Goal: Information Seeking & Learning: Learn about a topic

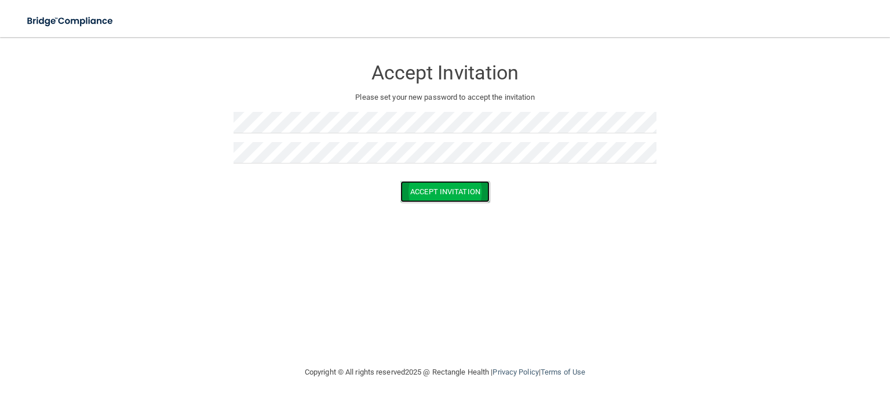
click at [464, 198] on button "Accept Invitation" at bounding box center [445, 191] width 89 height 21
click at [464, 203] on button "Accept Invitation" at bounding box center [445, 208] width 89 height 21
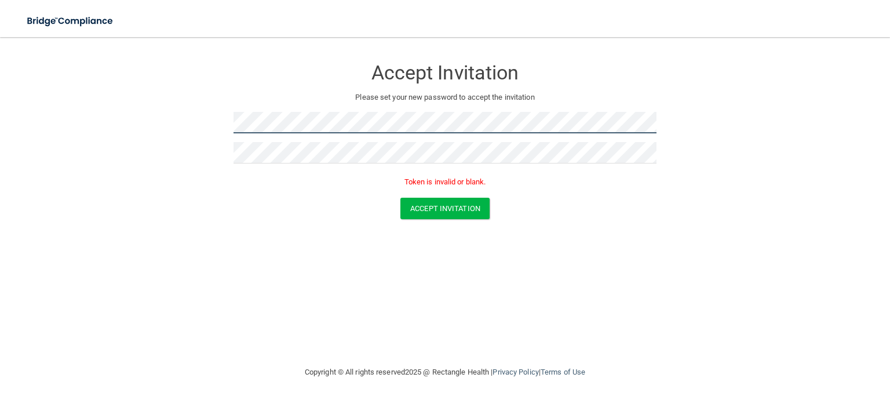
click at [204, 121] on form "Accept Invitation Please set your new password to accept the invitation Token i…" at bounding box center [445, 141] width 844 height 184
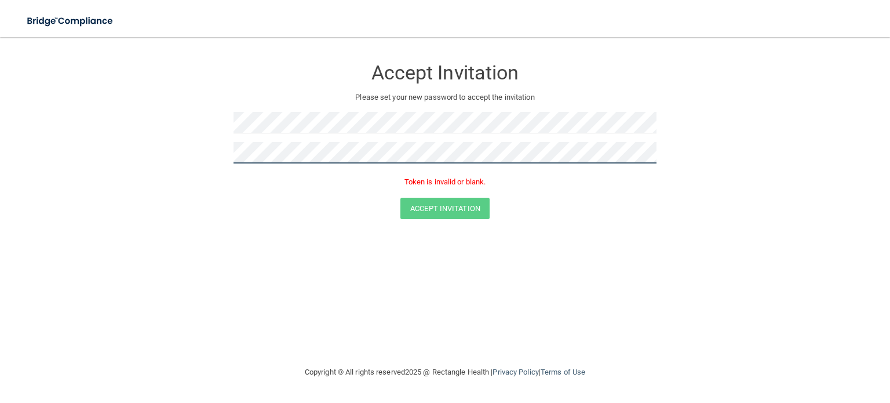
click at [210, 157] on form "Accept Invitation Please set your new password to accept the invitation Token i…" at bounding box center [445, 141] width 844 height 184
click at [401, 181] on button "Accept Invitation" at bounding box center [445, 191] width 89 height 21
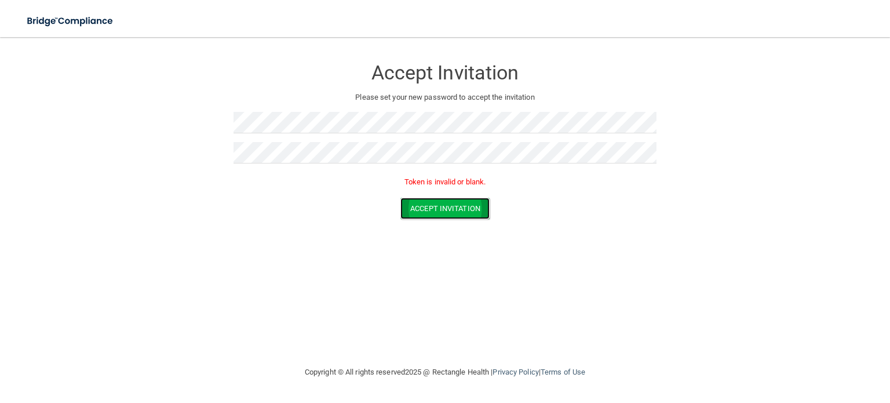
click at [417, 208] on button "Accept Invitation" at bounding box center [445, 208] width 89 height 21
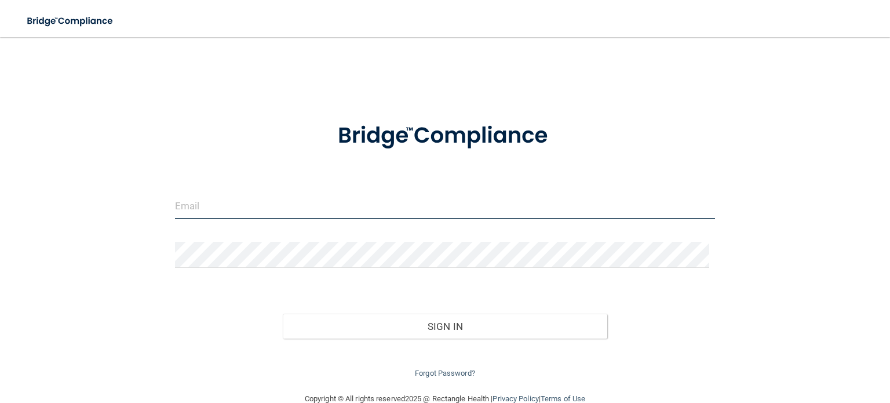
click at [219, 206] on input "email" at bounding box center [445, 206] width 540 height 26
type input "christicardwell@gmail.com"
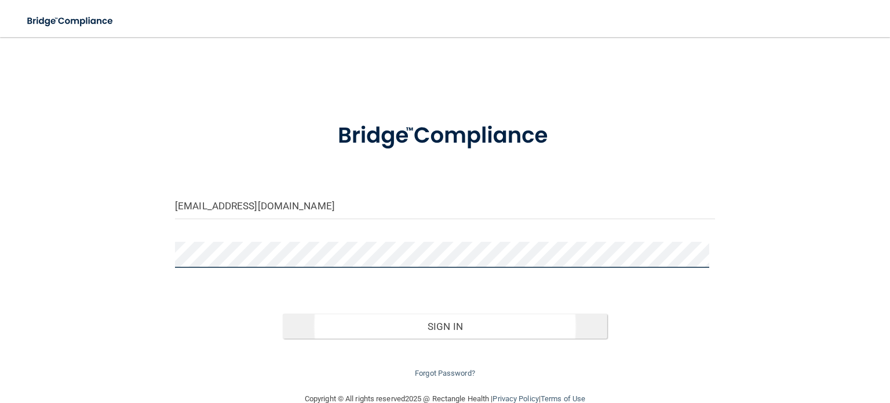
click at [283, 314] on button "Sign In" at bounding box center [445, 327] width 324 height 26
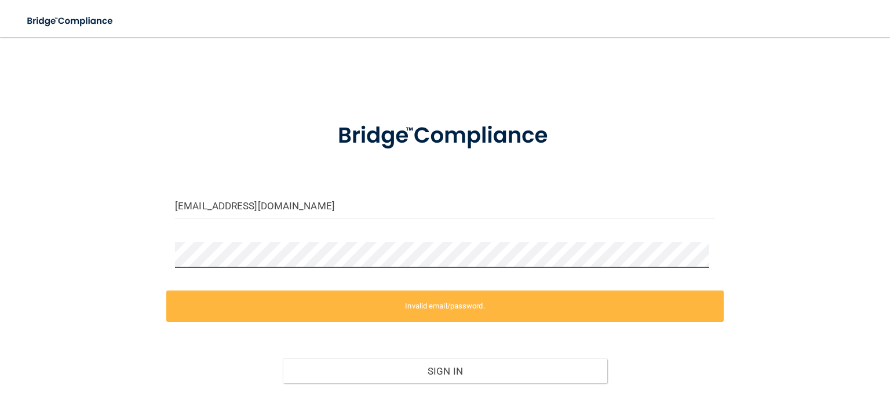
click at [168, 252] on div at bounding box center [445, 259] width 558 height 35
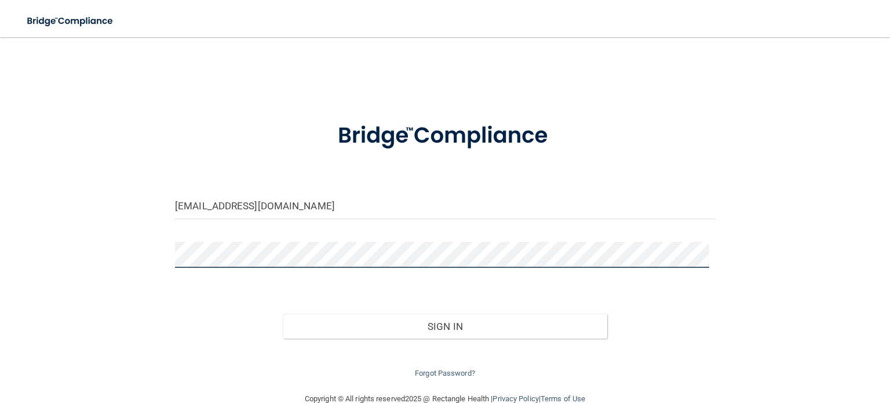
click at [283, 314] on button "Sign In" at bounding box center [445, 327] width 324 height 26
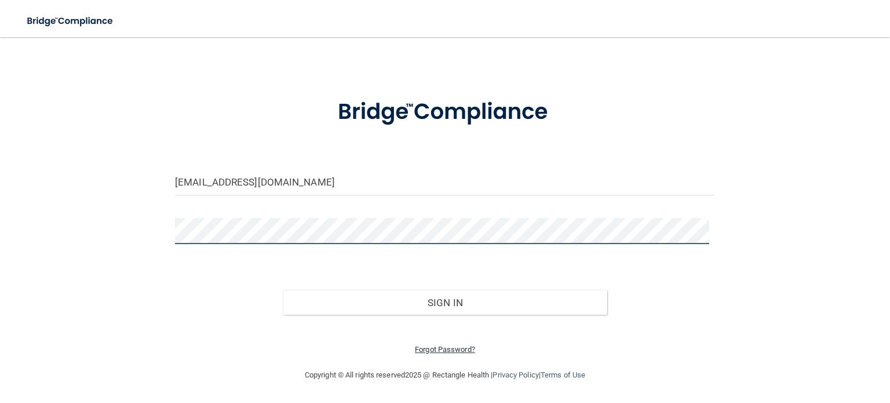
scroll to position [23, 0]
click at [283, 290] on button "Sign In" at bounding box center [445, 303] width 324 height 26
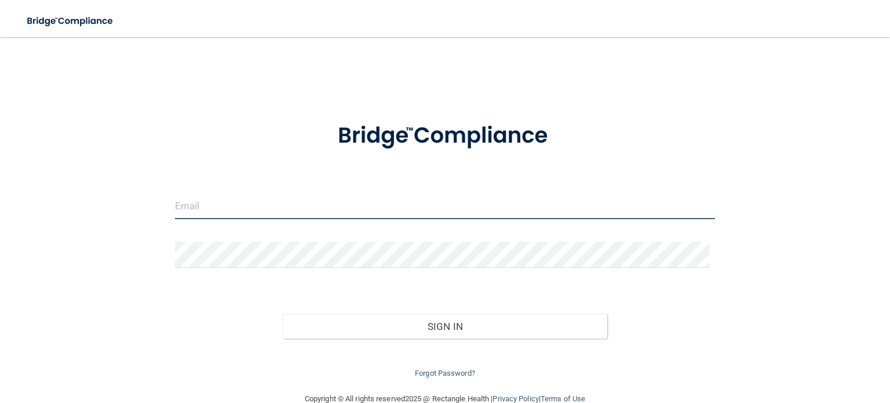
click at [197, 202] on input "email" at bounding box center [445, 206] width 540 height 26
type input "[EMAIL_ADDRESS][DOMAIN_NAME]"
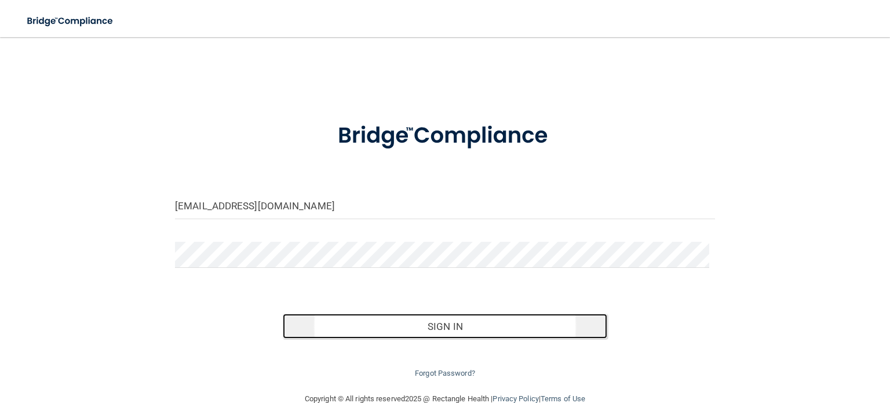
click at [439, 324] on button "Sign In" at bounding box center [445, 327] width 324 height 26
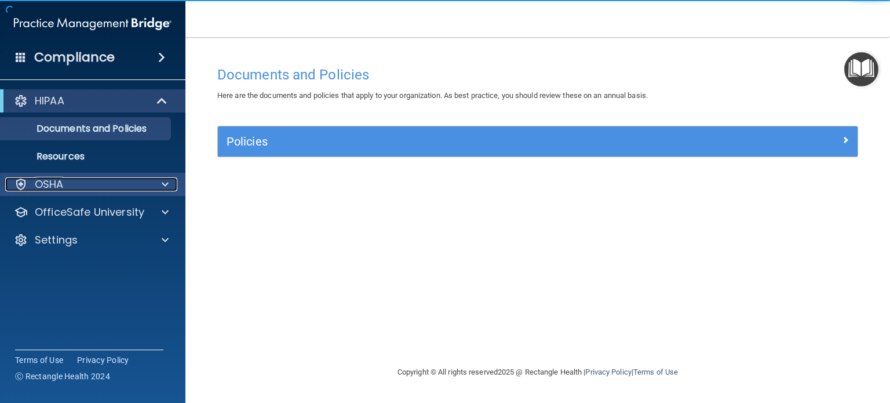
click at [165, 183] on span at bounding box center [165, 184] width 7 height 14
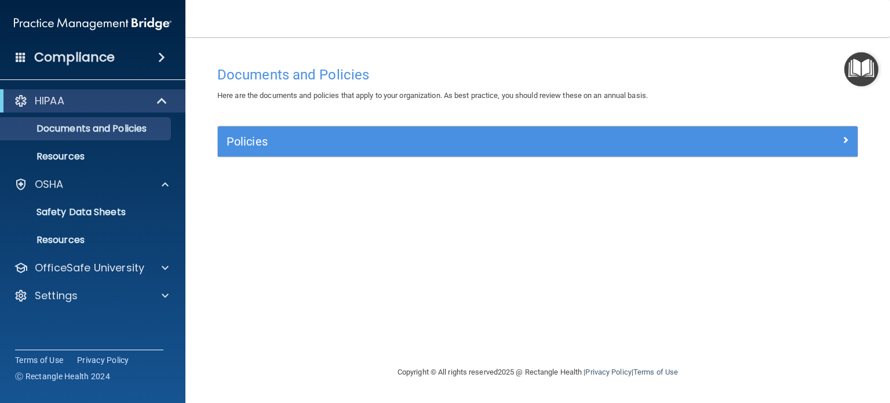
click at [158, 55] on span at bounding box center [161, 57] width 7 height 14
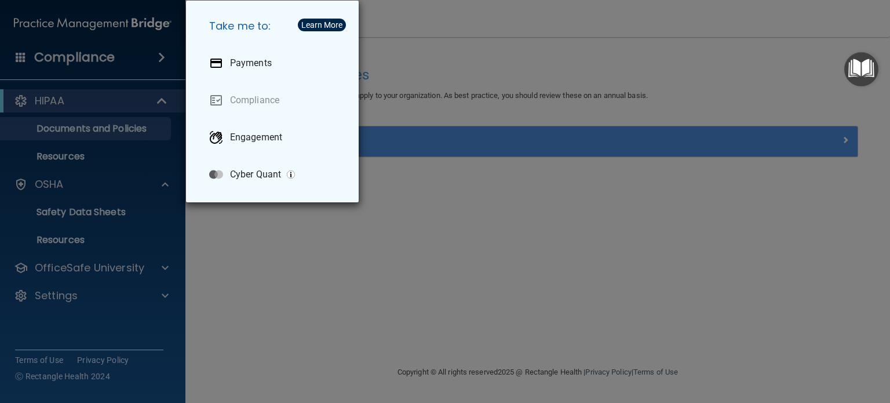
click at [329, 240] on div "Take me to: Payments Compliance Engagement Cyber Quant" at bounding box center [445, 201] width 890 height 403
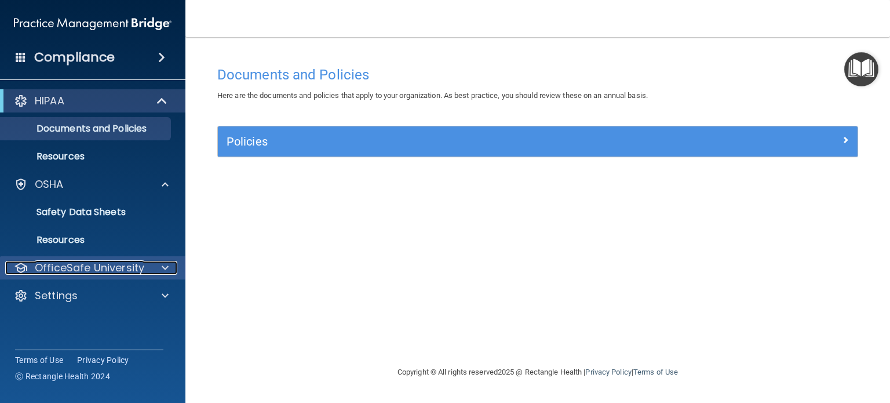
click at [102, 264] on p "OfficeSafe University" at bounding box center [90, 268] width 110 height 14
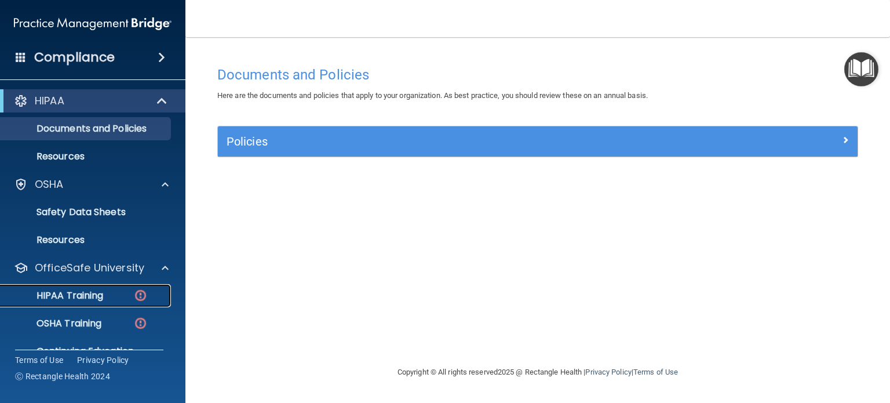
click at [137, 292] on img at bounding box center [140, 295] width 14 height 14
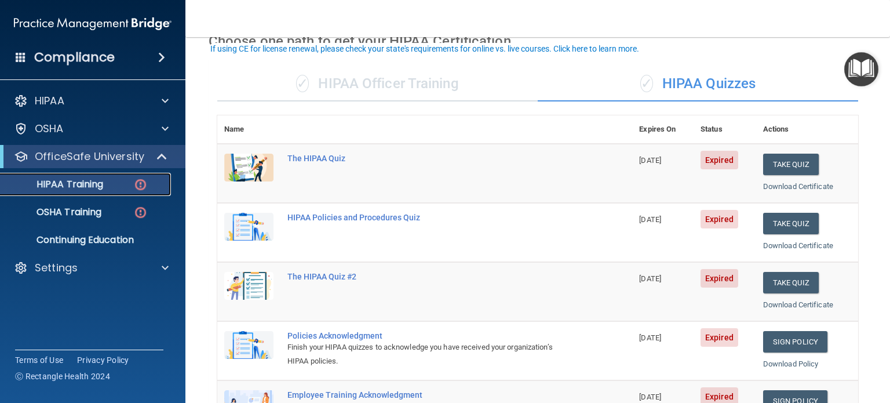
scroll to position [42, 0]
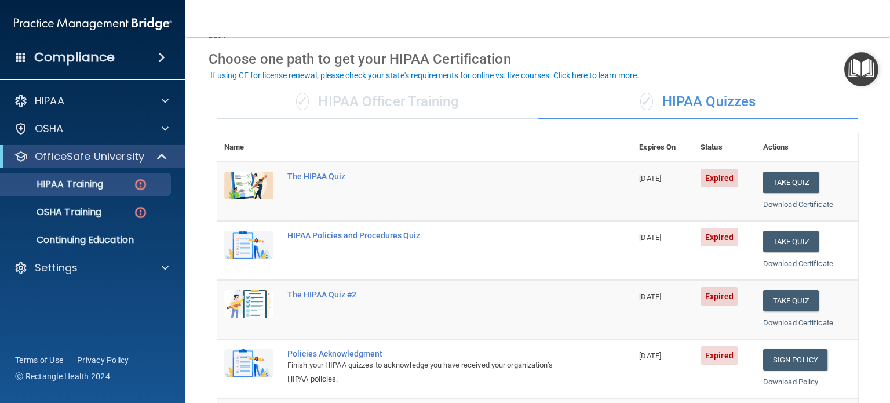
click at [334, 173] on div "The HIPAA Quiz" at bounding box center [431, 176] width 287 height 9
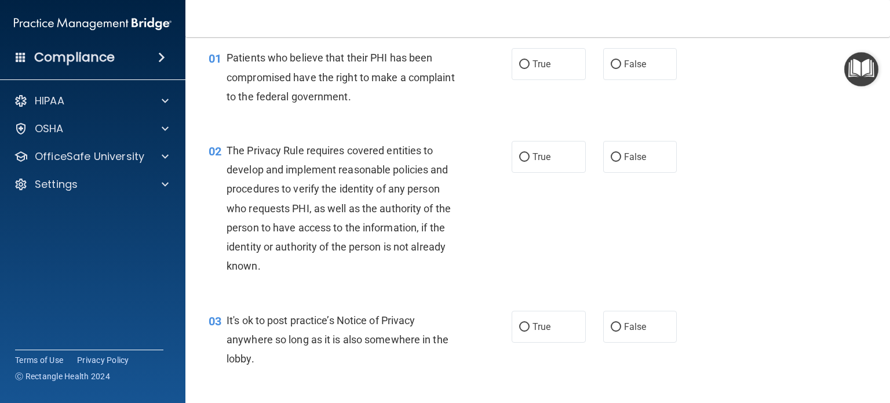
scroll to position [35, 0]
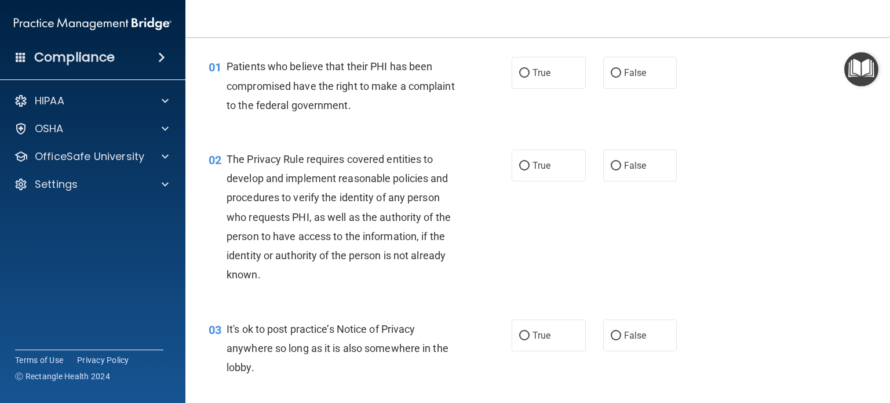
click at [860, 70] on img "Open Resource Center" at bounding box center [862, 69] width 34 height 34
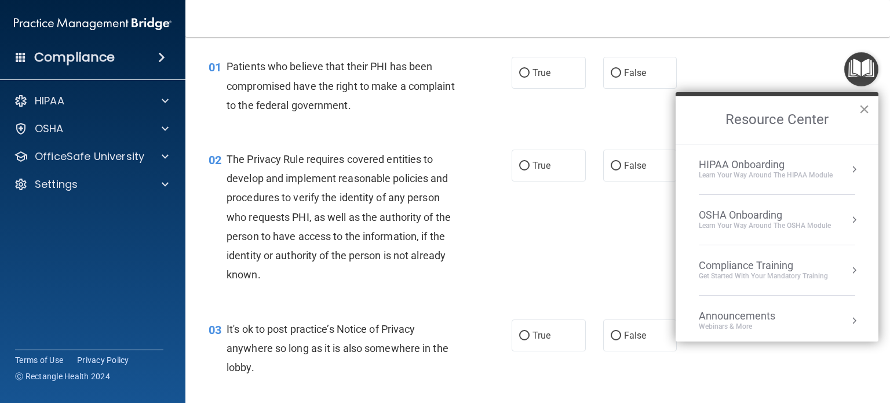
click at [865, 106] on button "×" at bounding box center [864, 109] width 11 height 19
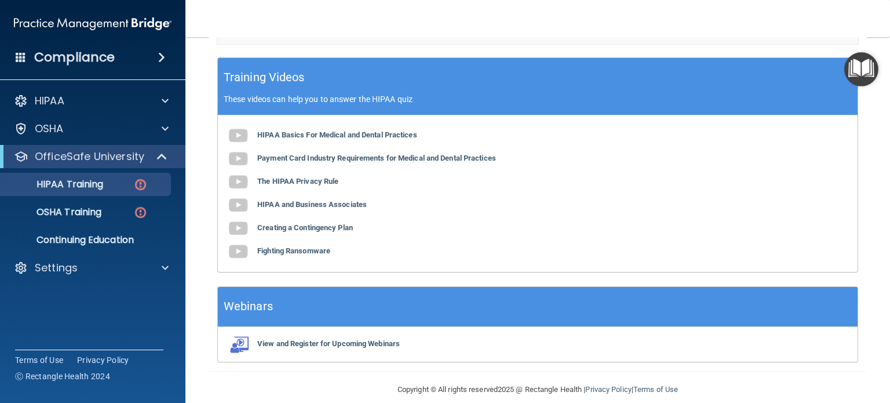
scroll to position [467, 0]
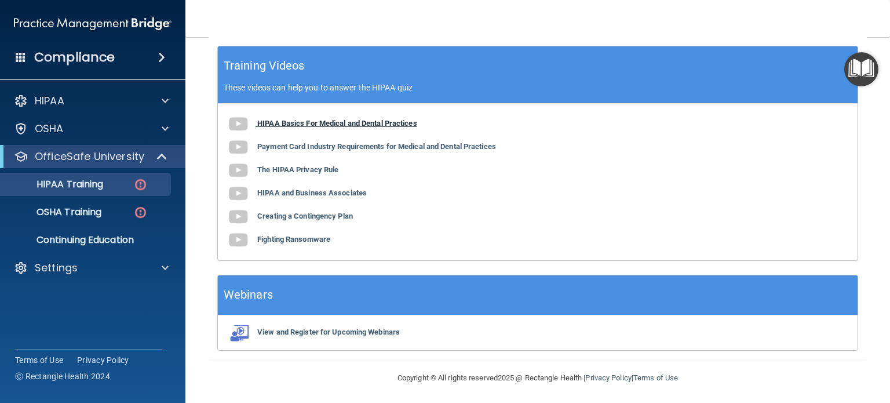
click at [292, 122] on b "HIPAA Basics For Medical and Dental Practices" at bounding box center [337, 123] width 160 height 9
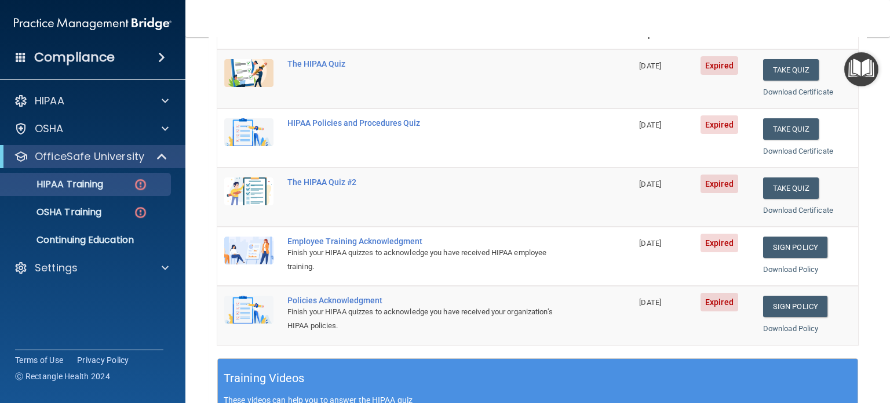
scroll to position [158, 0]
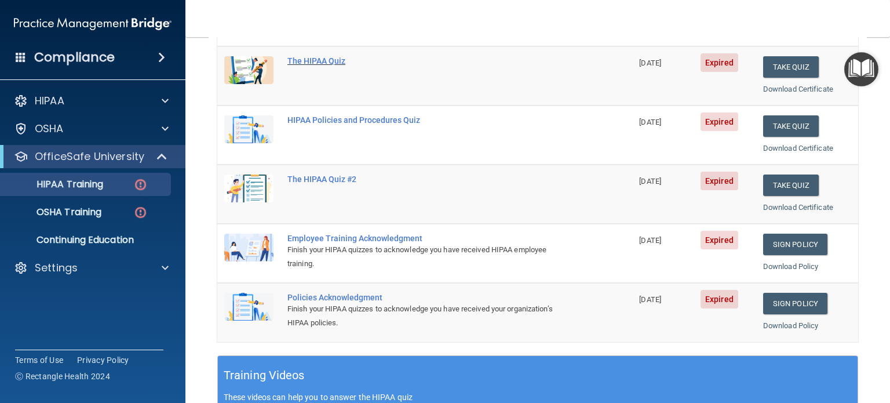
click at [325, 59] on div "The HIPAA Quiz" at bounding box center [431, 60] width 287 height 9
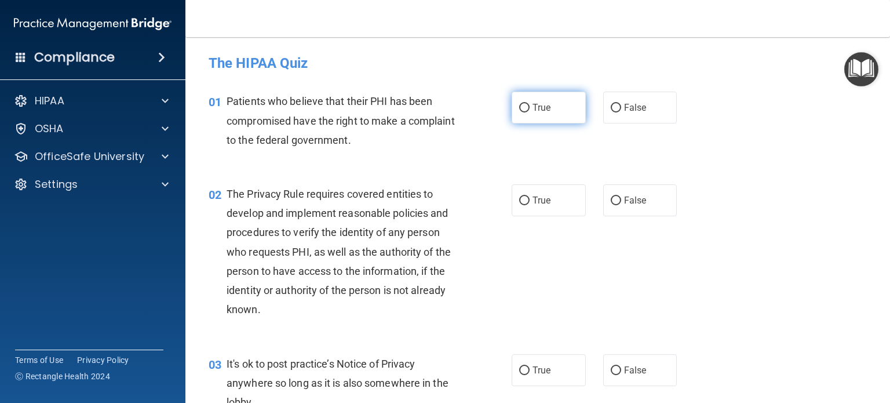
click at [524, 106] on input "True" at bounding box center [524, 108] width 10 height 9
radio input "true"
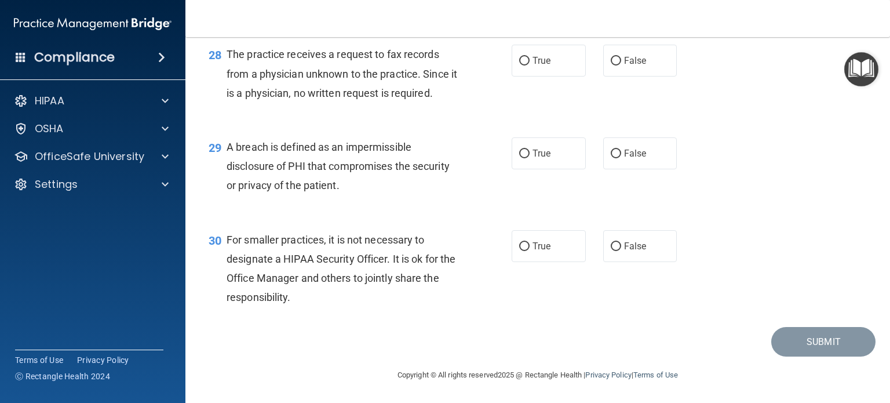
scroll to position [2796, 0]
click at [519, 151] on input "True" at bounding box center [524, 154] width 10 height 9
radio input "true"
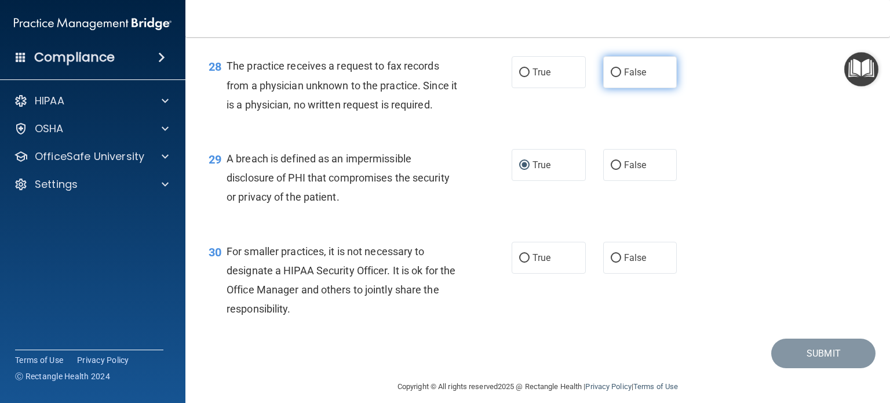
click at [612, 77] on input "False" at bounding box center [616, 72] width 10 height 9
radio input "true"
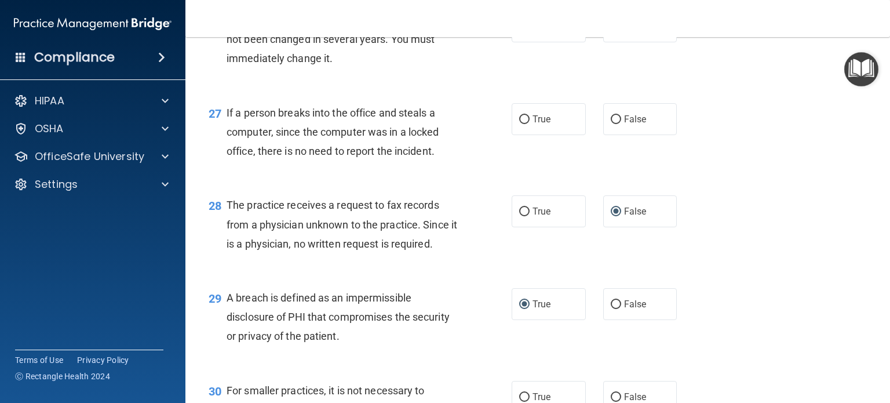
scroll to position [2495, 0]
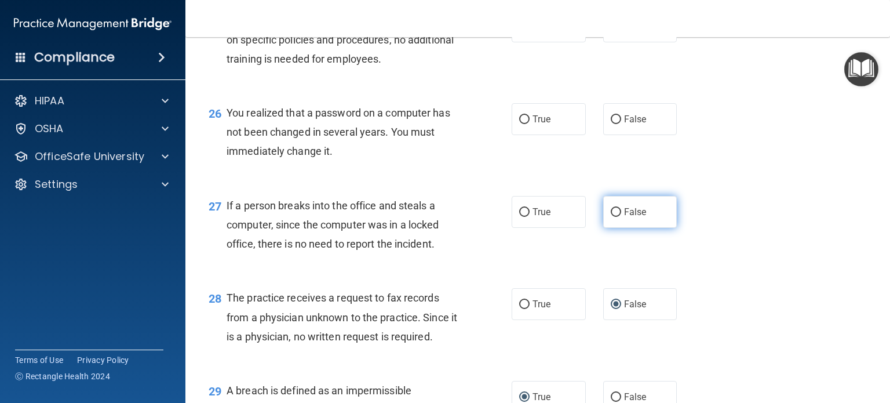
click at [611, 217] on input "False" at bounding box center [616, 212] width 10 height 9
radio input "true"
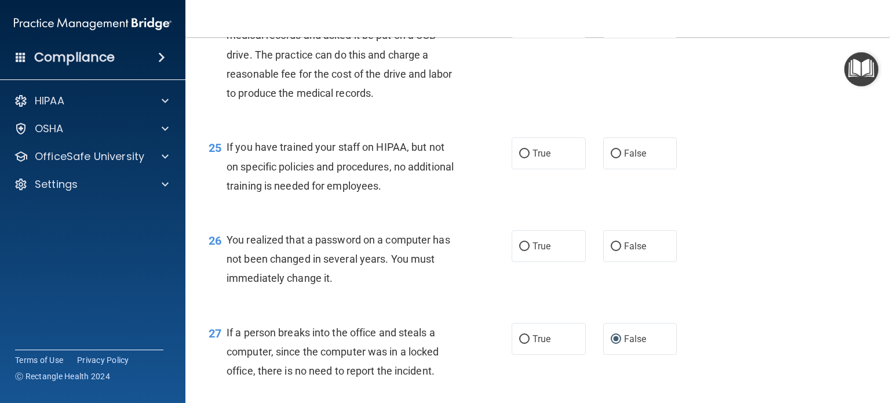
scroll to position [2356, 0]
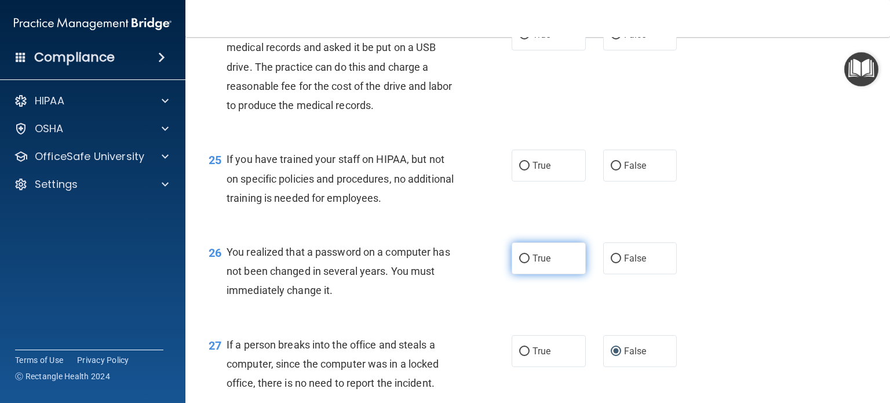
click at [519, 263] on input "True" at bounding box center [524, 258] width 10 height 9
radio input "true"
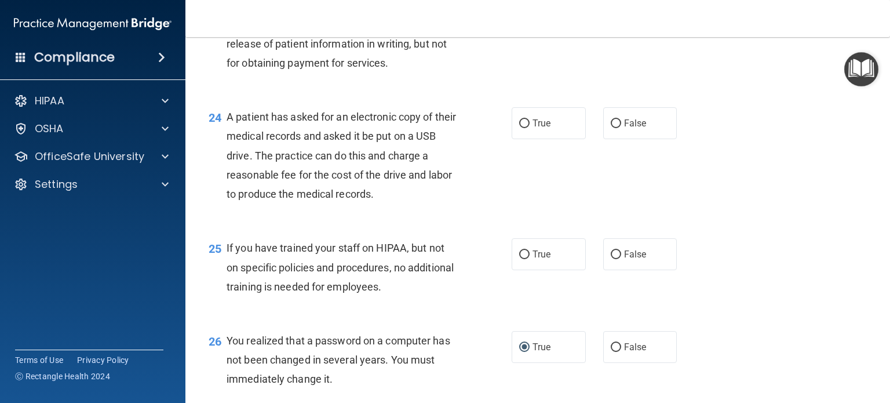
scroll to position [2258, 0]
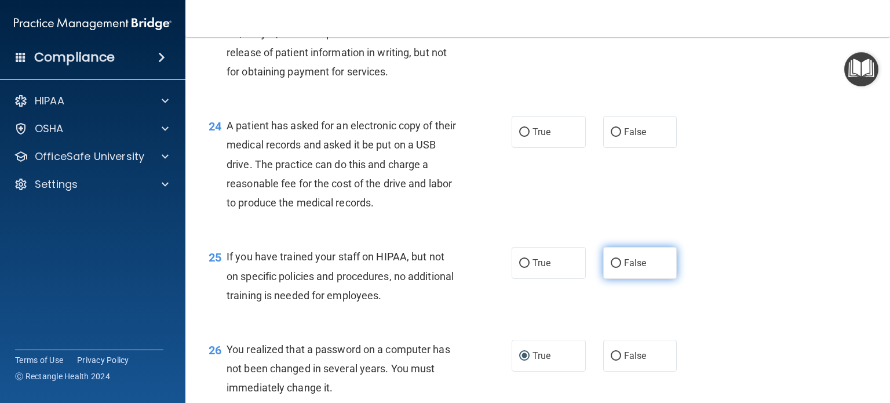
click at [611, 268] on input "False" at bounding box center [616, 263] width 10 height 9
radio input "true"
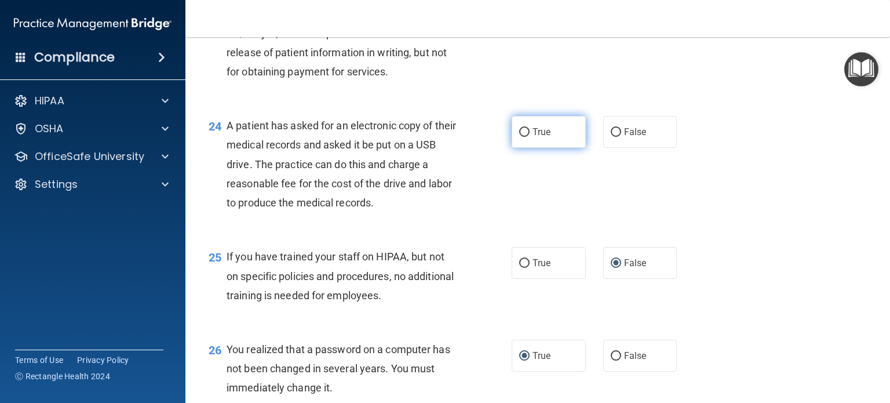
click at [520, 137] on input "True" at bounding box center [524, 132] width 10 height 9
radio input "true"
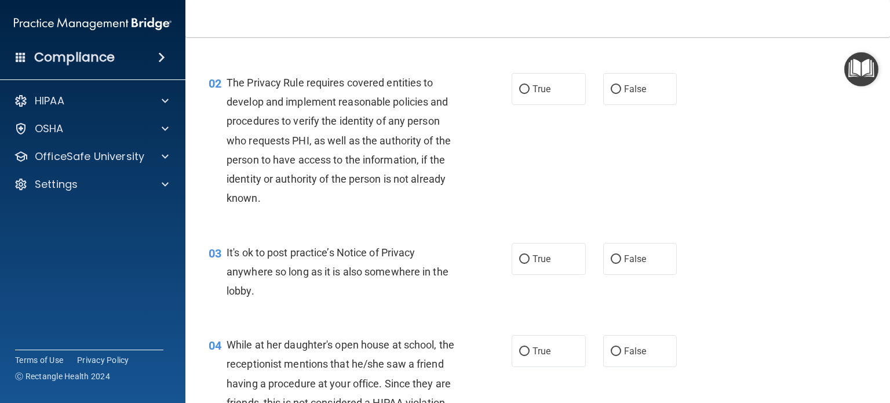
scroll to position [74, 0]
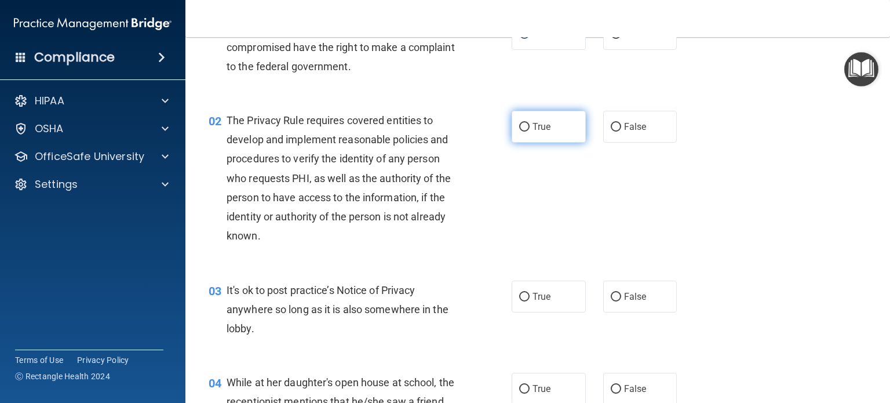
click at [524, 125] on input "True" at bounding box center [524, 127] width 10 height 9
radio input "true"
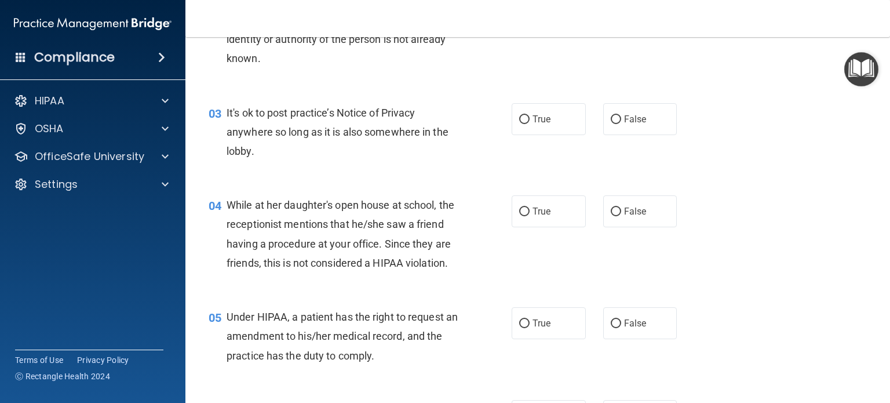
scroll to position [260, 0]
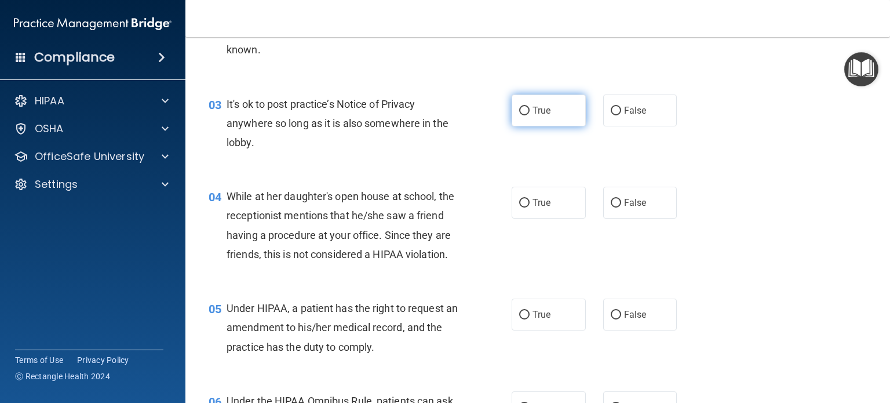
click at [519, 111] on input "True" at bounding box center [524, 111] width 10 height 9
radio input "true"
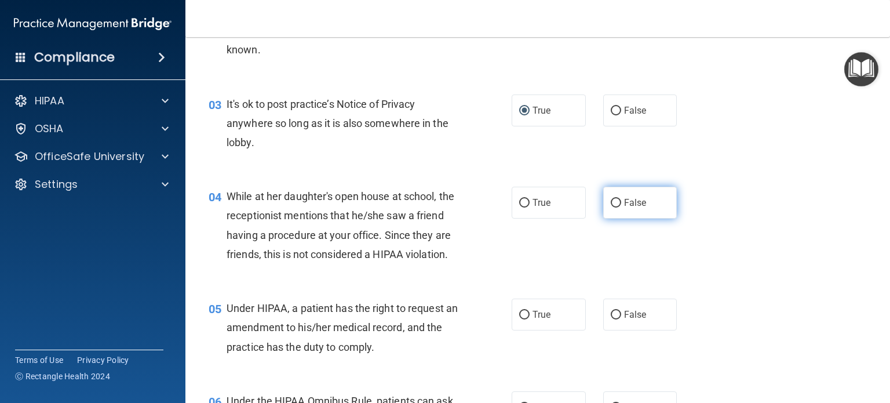
click at [613, 199] on label "False" at bounding box center [640, 203] width 74 height 32
click at [611, 201] on input "False" at bounding box center [616, 203] width 10 height 9
radio input "true"
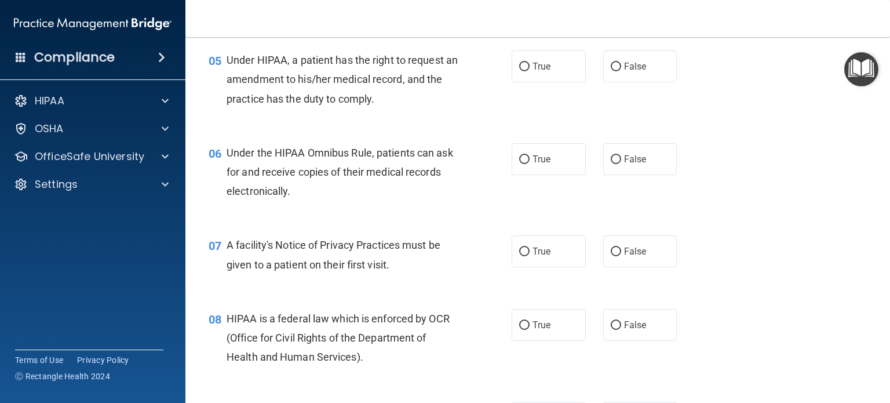
scroll to position [516, 0]
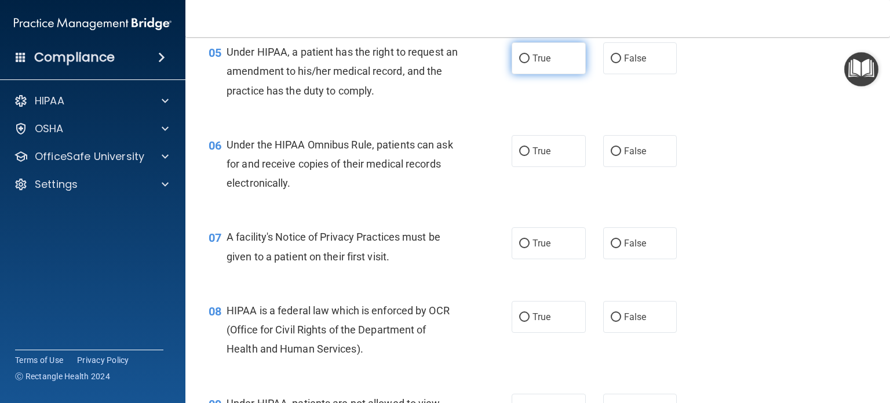
click at [520, 63] on input "True" at bounding box center [524, 58] width 10 height 9
radio input "true"
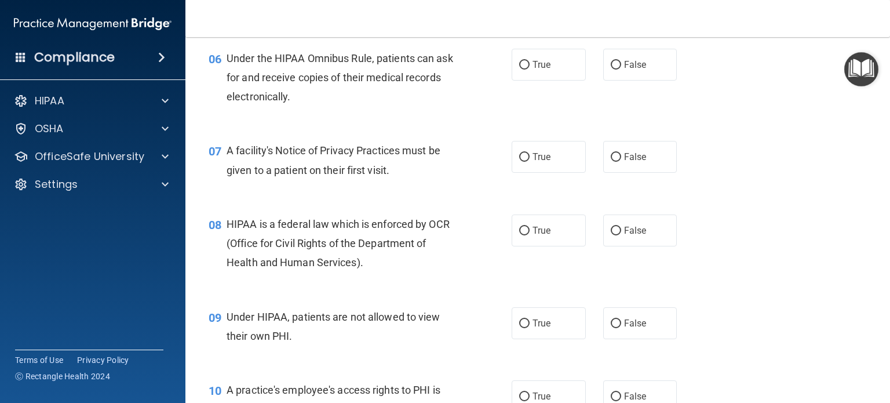
scroll to position [606, 0]
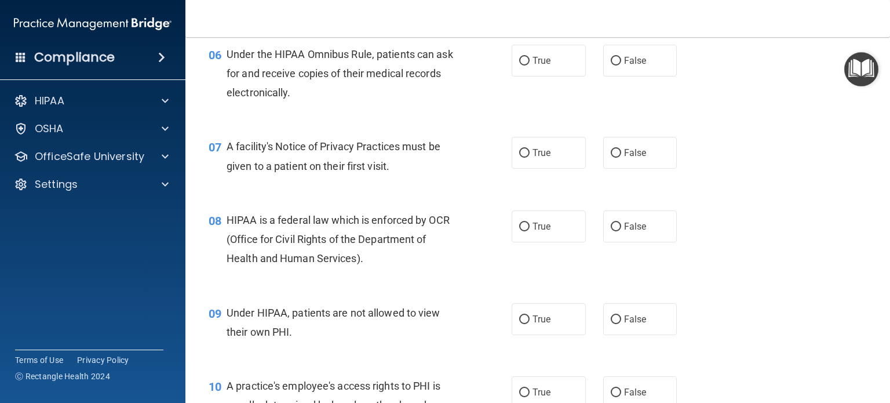
click at [860, 71] on img "Open Resource Center" at bounding box center [862, 69] width 34 height 34
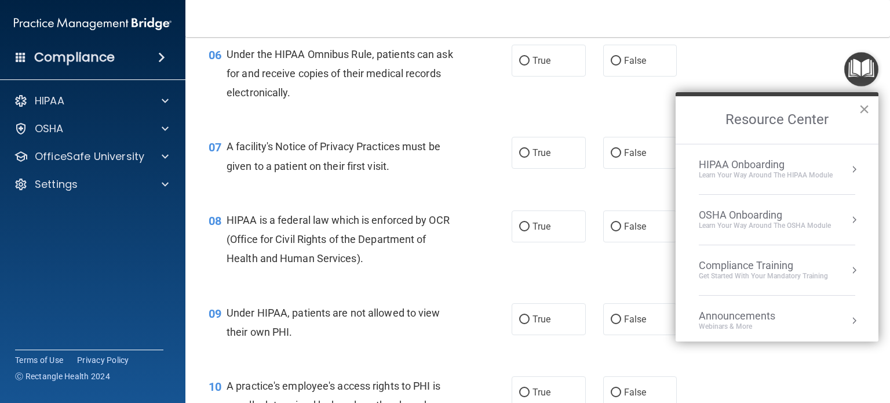
click at [865, 108] on button "×" at bounding box center [864, 109] width 11 height 19
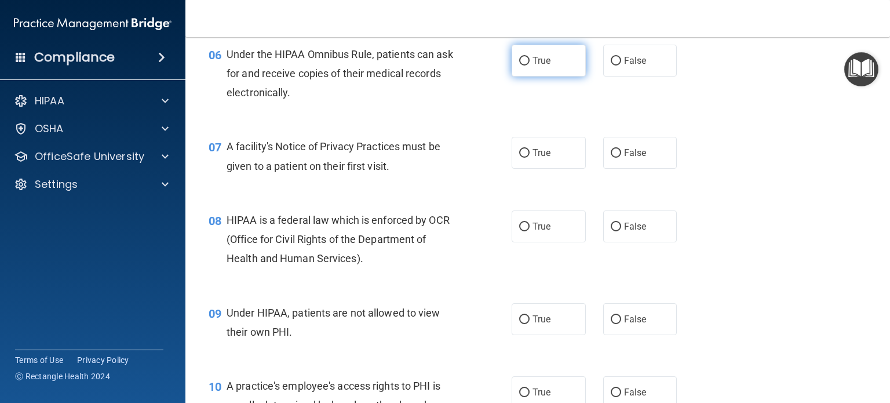
click at [519, 66] on input "True" at bounding box center [524, 61] width 10 height 9
radio input "true"
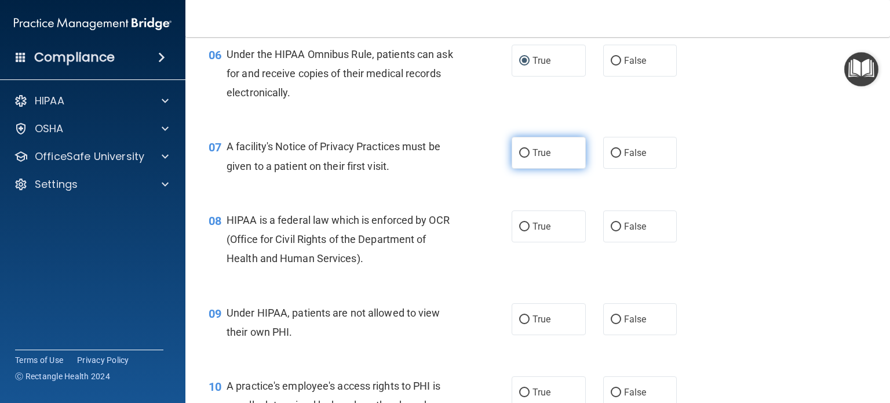
click at [522, 158] on input "True" at bounding box center [524, 153] width 10 height 9
radio input "true"
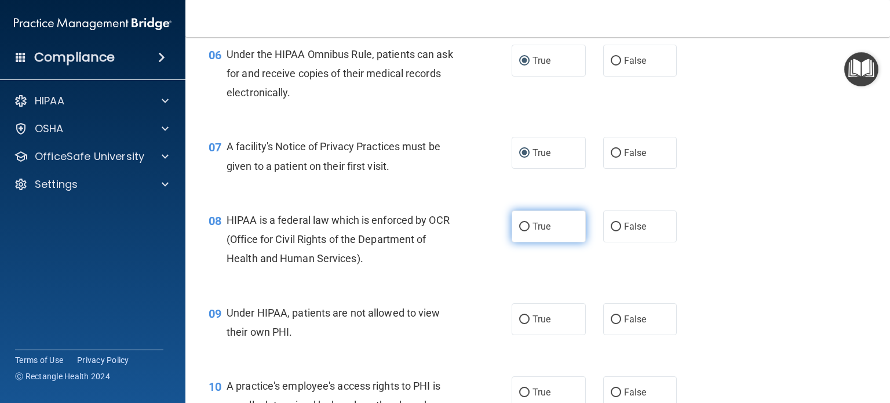
click at [519, 231] on input "True" at bounding box center [524, 227] width 10 height 9
radio input "true"
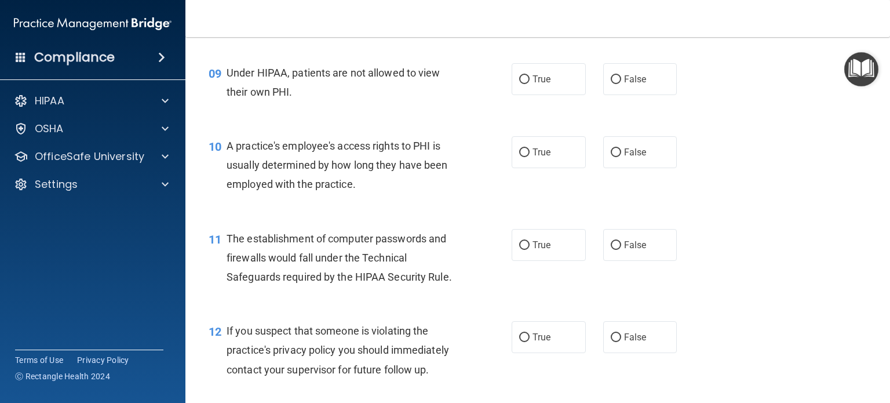
scroll to position [880, 0]
